Goal: Check status

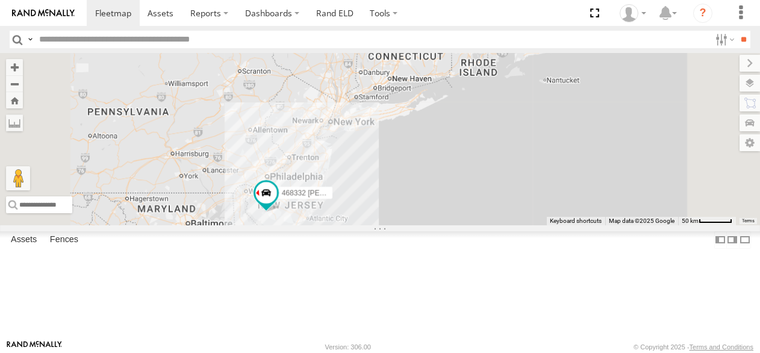
click at [0, 0] on link at bounding box center [0, 0] width 0 height 0
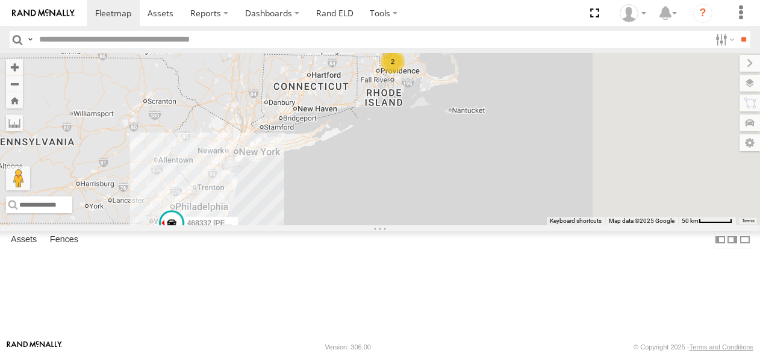
drag, startPoint x: 614, startPoint y: 151, endPoint x: 518, endPoint y: 182, distance: 100.6
click at [518, 182] on div "2 4 468332 [PERSON_NAME]" at bounding box center [380, 139] width 760 height 172
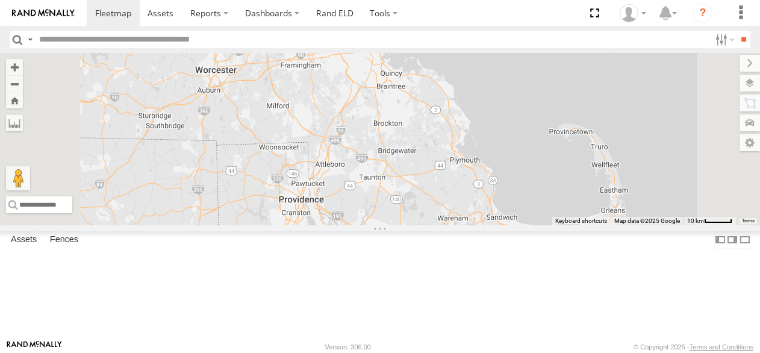
drag, startPoint x: 559, startPoint y: 150, endPoint x: 569, endPoint y: 330, distance: 180.5
click at [573, 350] on body at bounding box center [380, 176] width 760 height 353
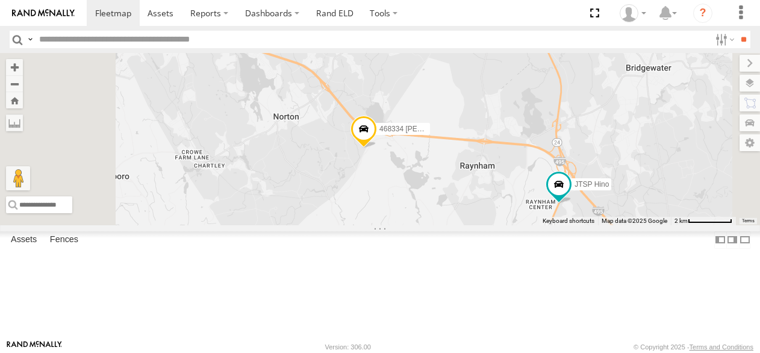
drag, startPoint x: 525, startPoint y: 193, endPoint x: 566, endPoint y: 99, distance: 102.3
click at [566, 99] on div "468332 [PERSON_NAME] 468334 [PERSON_NAME] JTSP Hino" at bounding box center [380, 139] width 760 height 172
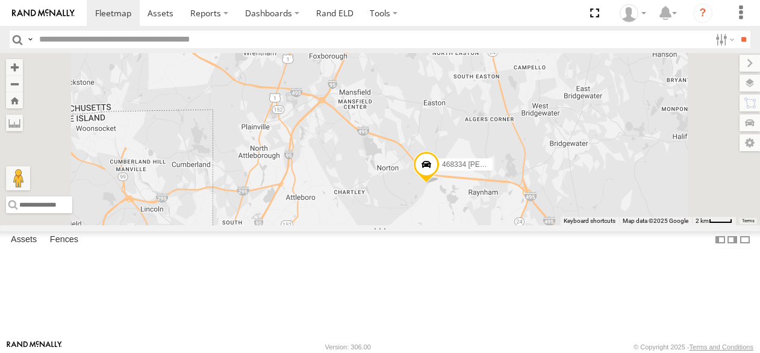
click at [0, 0] on link at bounding box center [0, 0] width 0 height 0
